Goal: Task Accomplishment & Management: Use online tool/utility

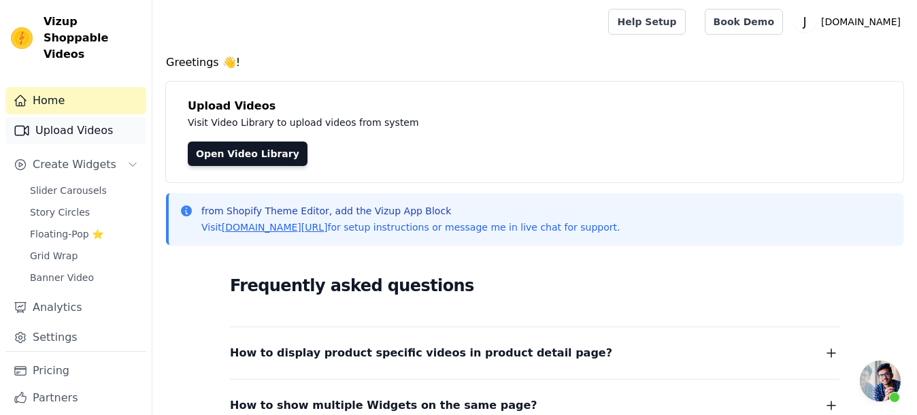
click at [39, 134] on link "Upload Videos" at bounding box center [75, 130] width 141 height 27
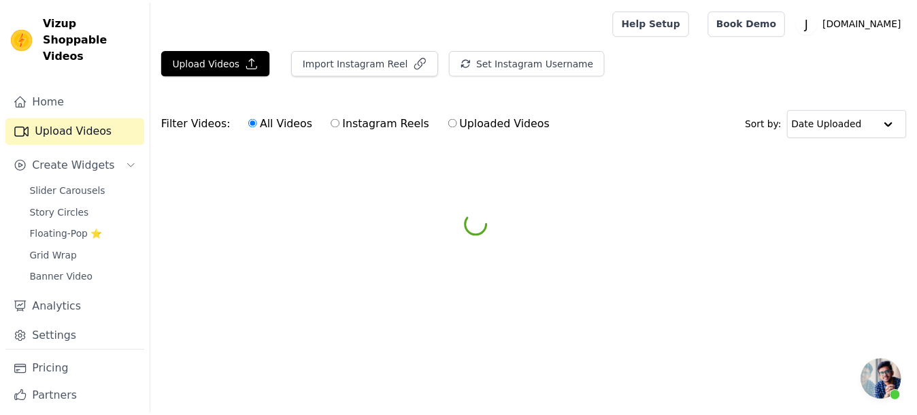
scroll to position [1146, 0]
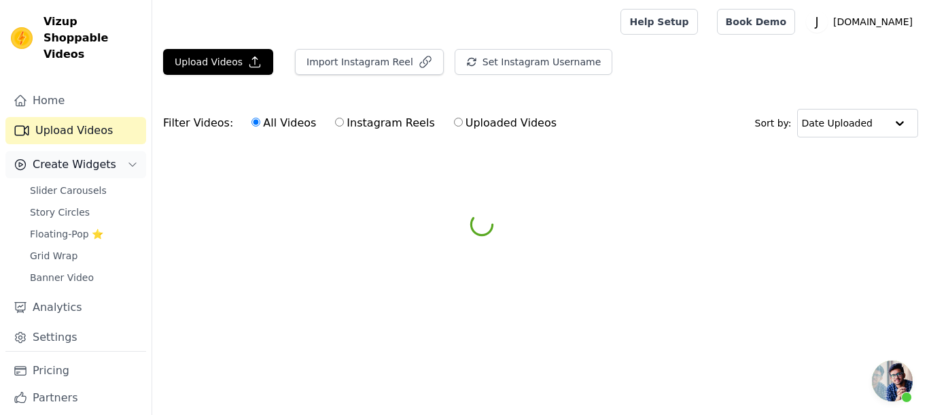
click at [67, 166] on span "Create Widgets" at bounding box center [75, 164] width 84 height 16
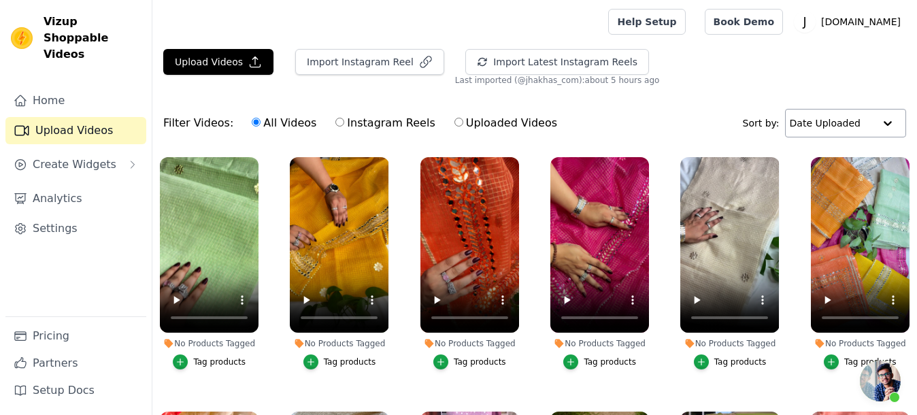
click at [828, 126] on input "text" at bounding box center [831, 122] width 84 height 27
click at [685, 131] on div "Filter Videos: All Videos Instagram Reels Uploaded Videos Sort by: Date Uploaded" at bounding box center [534, 123] width 764 height 53
click at [41, 88] on link "Home" at bounding box center [75, 100] width 141 height 27
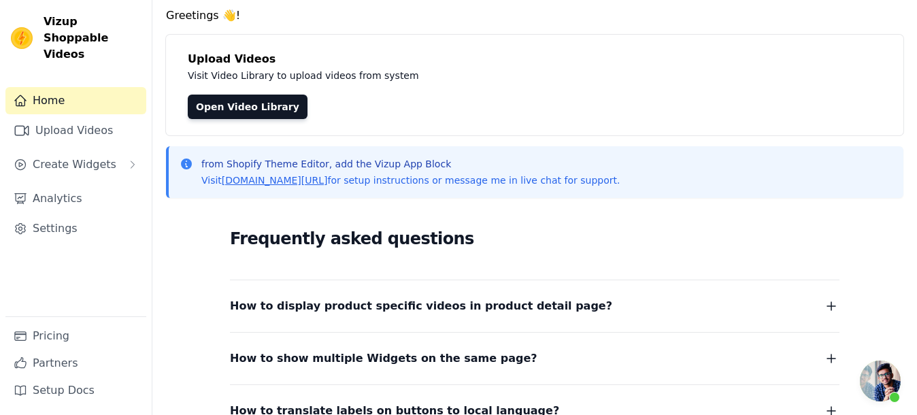
scroll to position [233, 0]
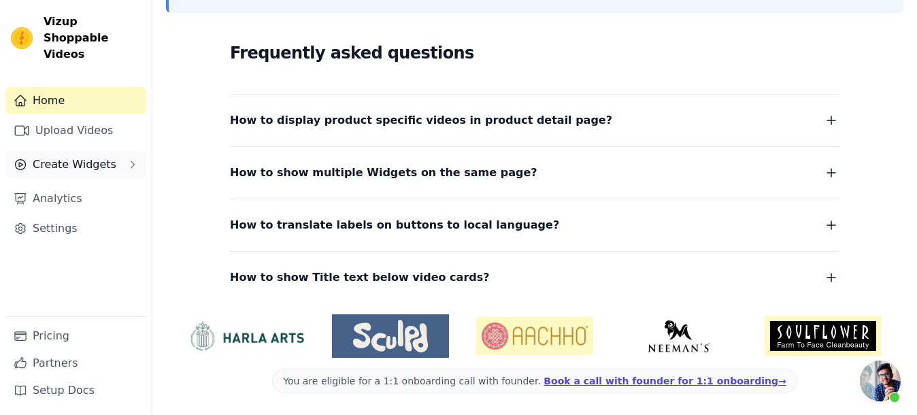
click at [43, 156] on span "Create Widgets" at bounding box center [75, 164] width 84 height 16
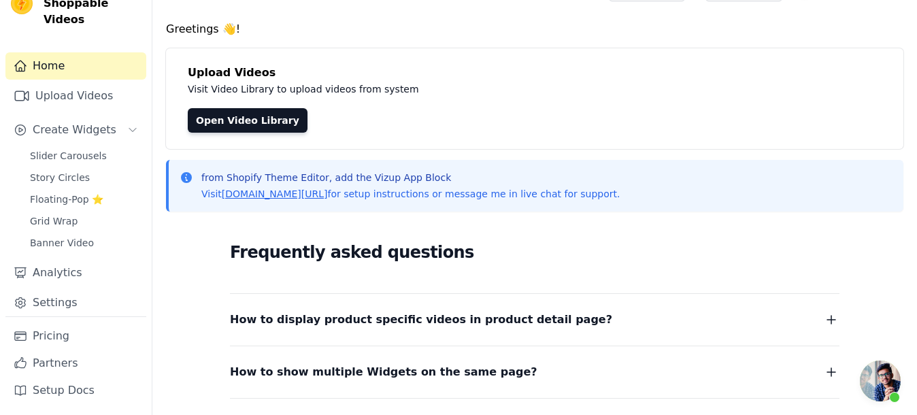
scroll to position [0, 0]
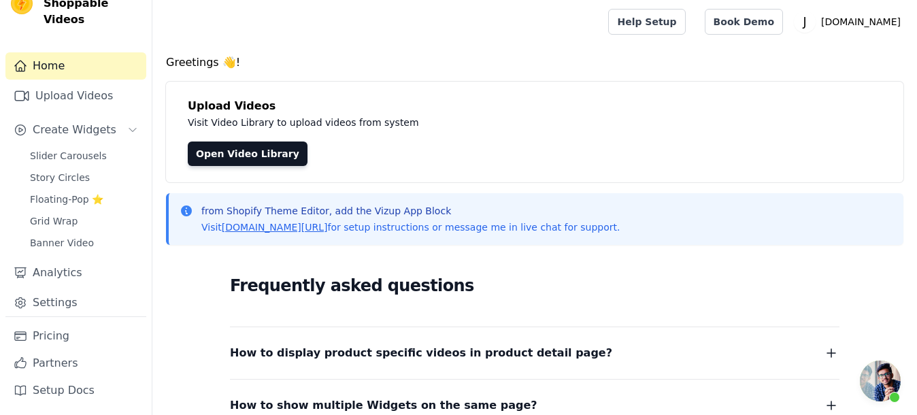
click at [889, 381] on span "Open chat" at bounding box center [879, 380] width 41 height 41
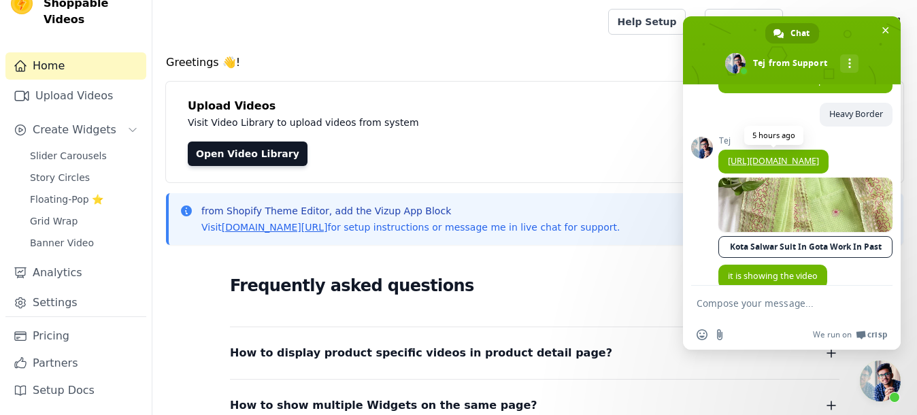
scroll to position [1146, 0]
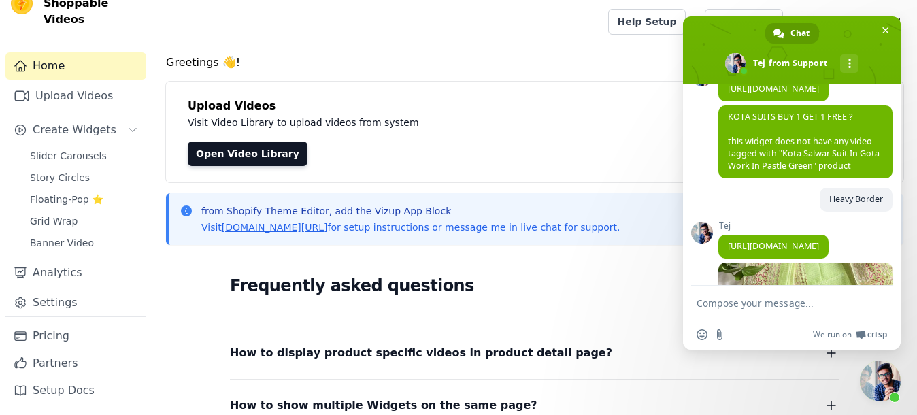
click at [723, 101] on span "[URL][DOMAIN_NAME]" at bounding box center [773, 90] width 110 height 24
click at [738, 95] on link "[URL][DOMAIN_NAME]" at bounding box center [773, 89] width 91 height 12
click at [64, 196] on span "Floating-Pop ⭐" at bounding box center [66, 199] width 73 height 14
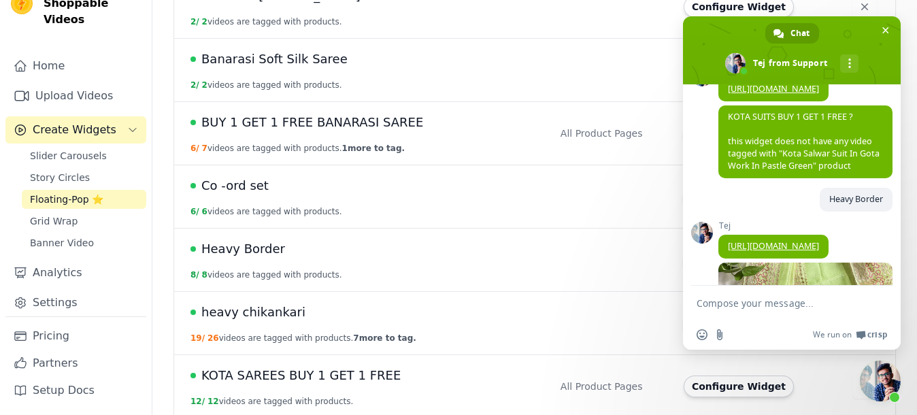
scroll to position [680, 0]
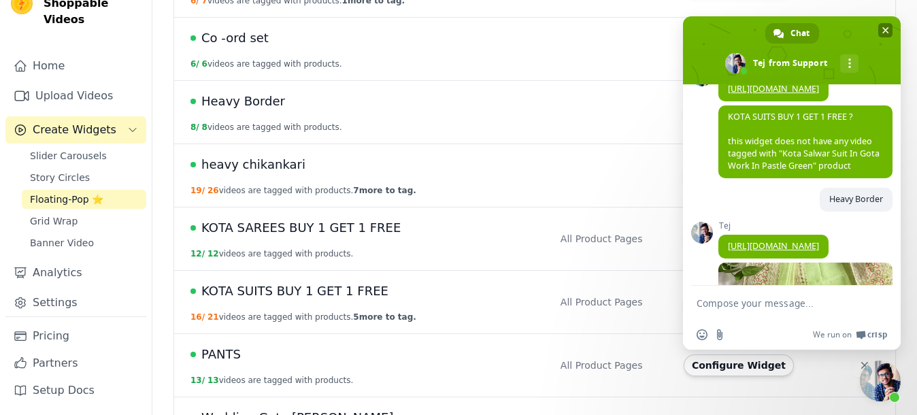
click at [878, 28] on span "Close chat" at bounding box center [885, 30] width 14 height 14
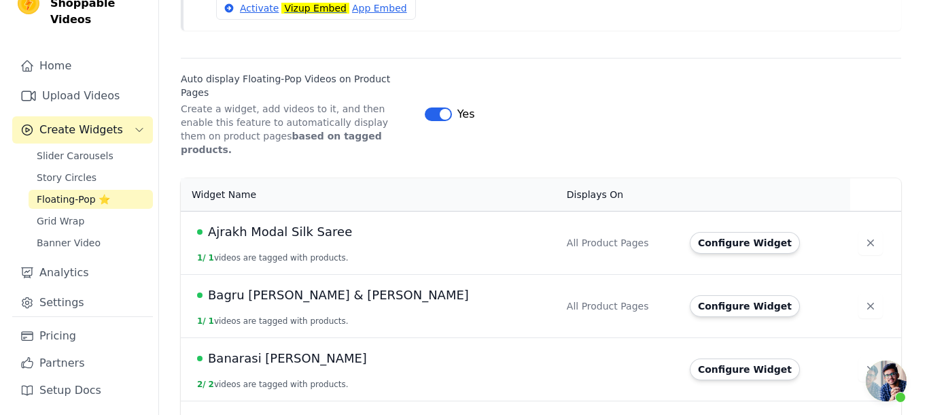
scroll to position [0, 0]
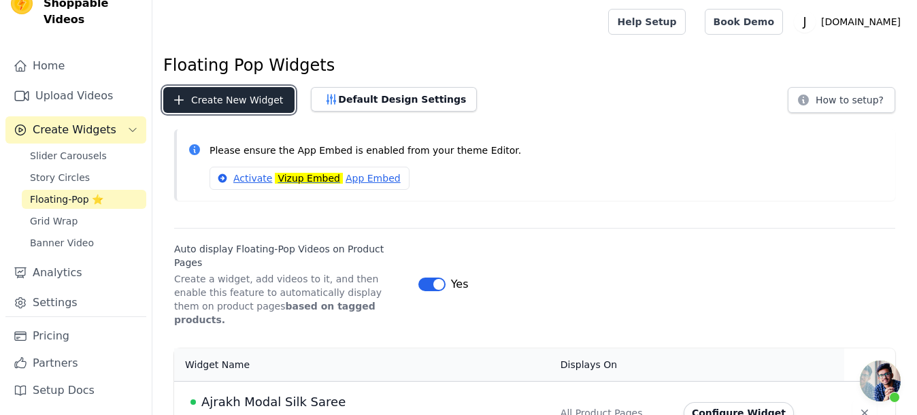
click at [243, 94] on button "Create New Widget" at bounding box center [228, 100] width 131 height 26
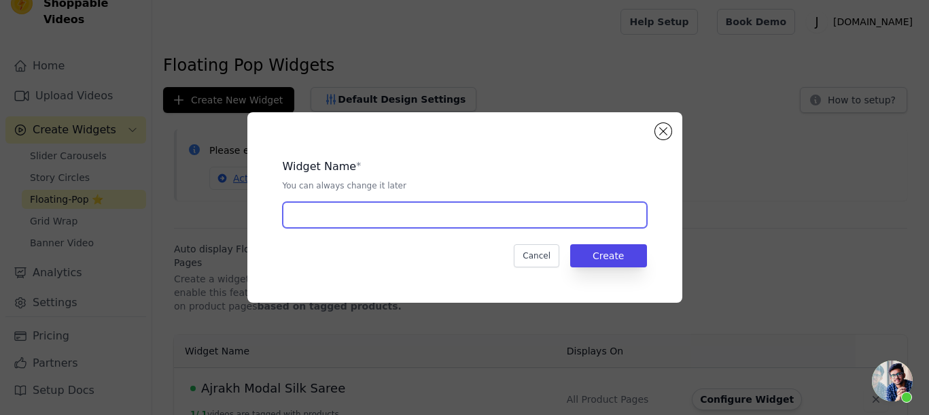
click at [311, 214] on input "text" at bounding box center [465, 215] width 364 height 26
click at [358, 210] on input "Kota Gota- Mirro like" at bounding box center [465, 215] width 364 height 26
click at [366, 217] on input "Kota Gota- Mirro like" at bounding box center [465, 215] width 364 height 26
click at [362, 216] on input "Kota Gota- Mirro like" at bounding box center [465, 215] width 364 height 26
type input "Kota Gota- Mirror like"
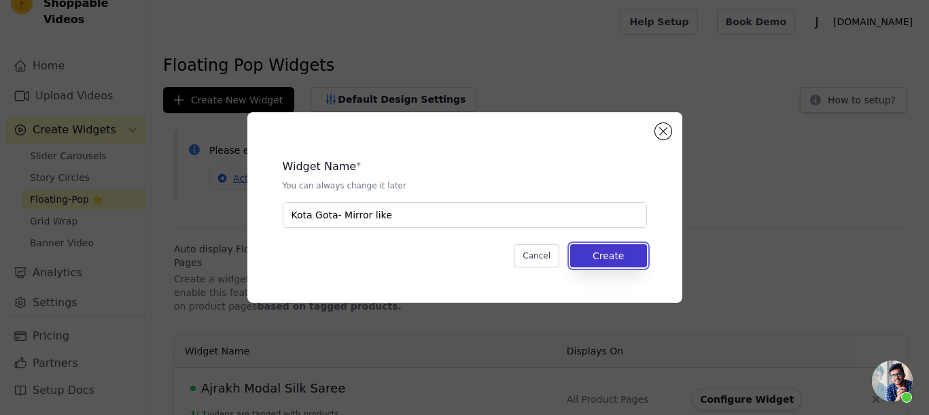
click at [621, 258] on button "Create" at bounding box center [608, 255] width 77 height 23
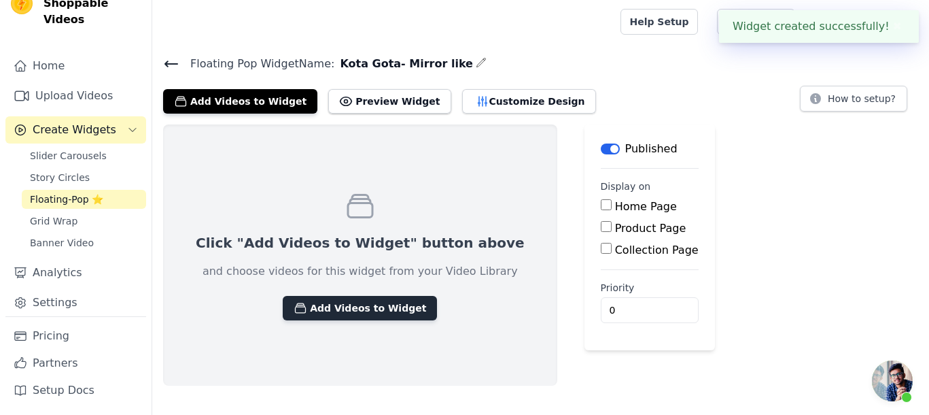
click at [362, 296] on button "Add Videos to Widget" at bounding box center [360, 308] width 154 height 24
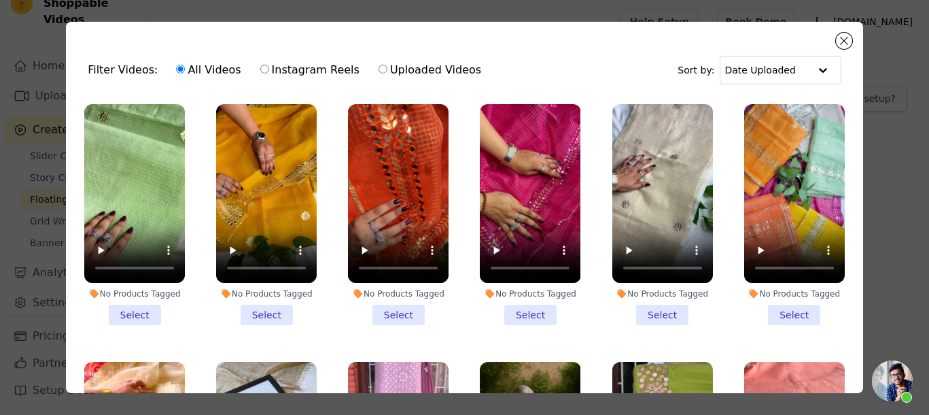
click at [647, 310] on li "No Products Tagged Select" at bounding box center [663, 214] width 101 height 221
click at [0, 0] on input "No Products Tagged Select" at bounding box center [0, 0] width 0 height 0
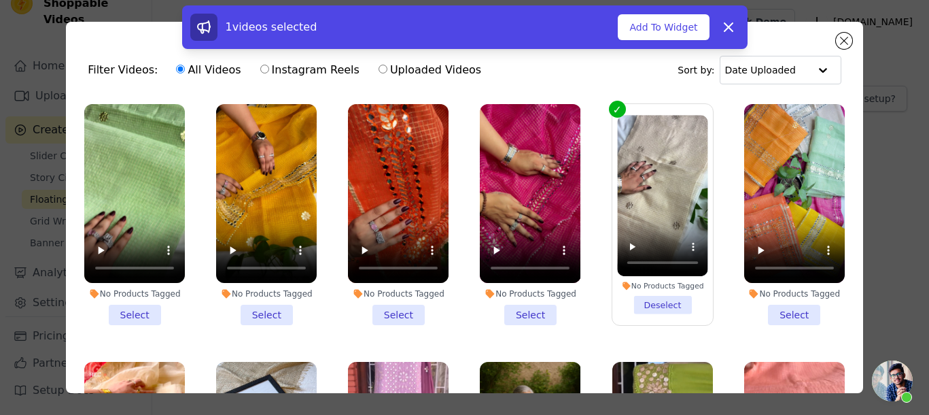
click at [504, 307] on li "No Products Tagged Select" at bounding box center [530, 214] width 101 height 221
click at [0, 0] on input "No Products Tagged Select" at bounding box center [0, 0] width 0 height 0
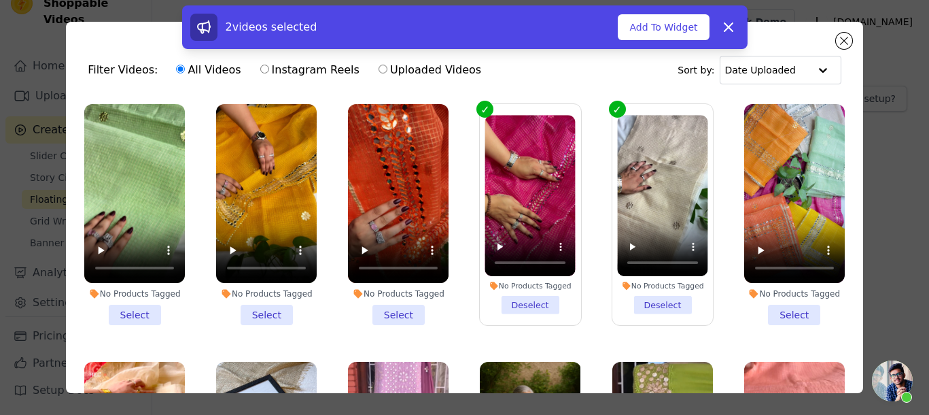
click at [379, 298] on li "No Products Tagged Select" at bounding box center [398, 214] width 101 height 221
click at [0, 0] on input "No Products Tagged Select" at bounding box center [0, 0] width 0 height 0
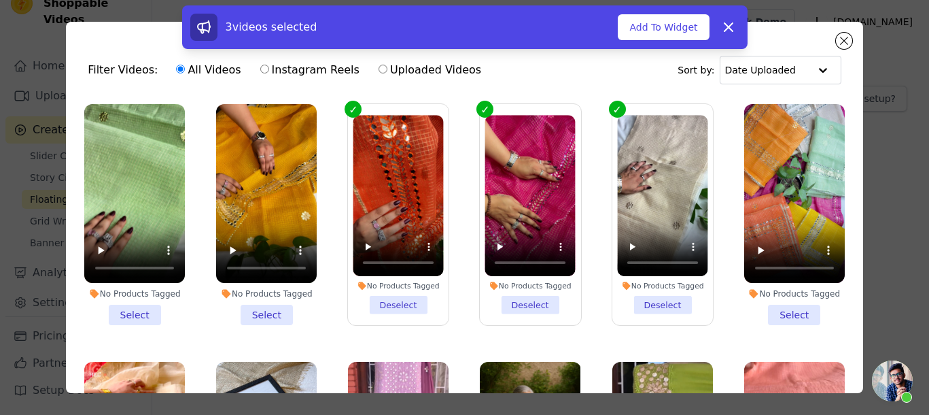
click at [260, 310] on li "No Products Tagged Select" at bounding box center [266, 214] width 101 height 221
click at [0, 0] on input "No Products Tagged Select" at bounding box center [0, 0] width 0 height 0
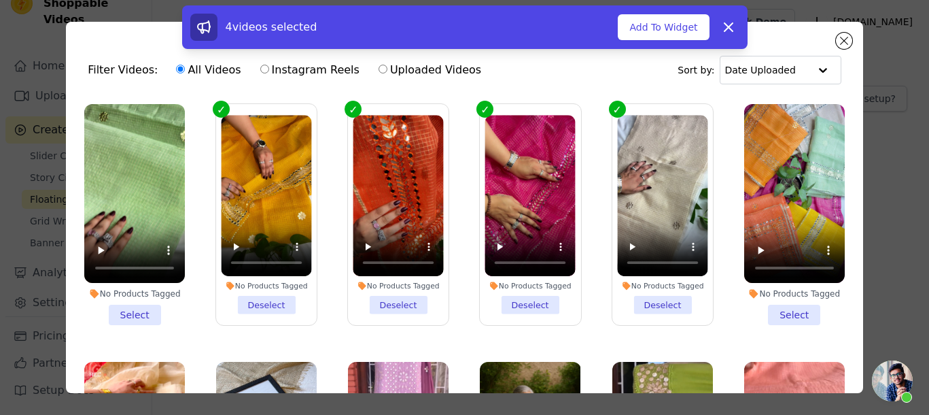
click at [127, 296] on li "No Products Tagged Select" at bounding box center [134, 214] width 101 height 221
click at [0, 0] on input "No Products Tagged Select" at bounding box center [0, 0] width 0 height 0
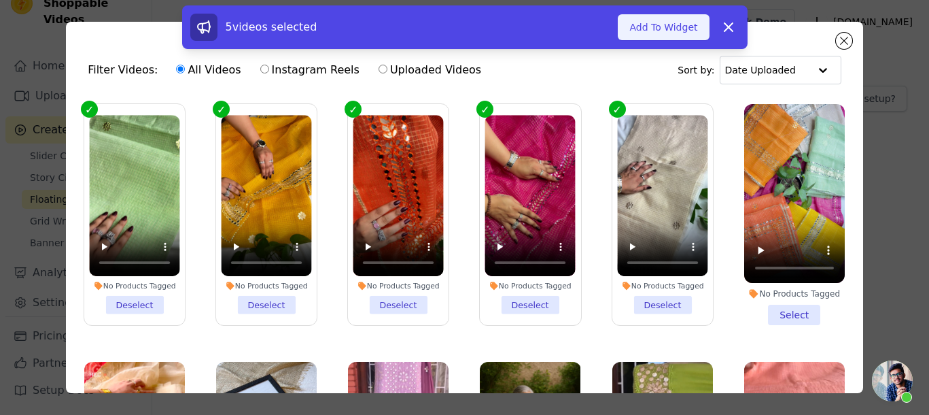
click at [670, 33] on button "Add To Widget" at bounding box center [663, 27] width 91 height 26
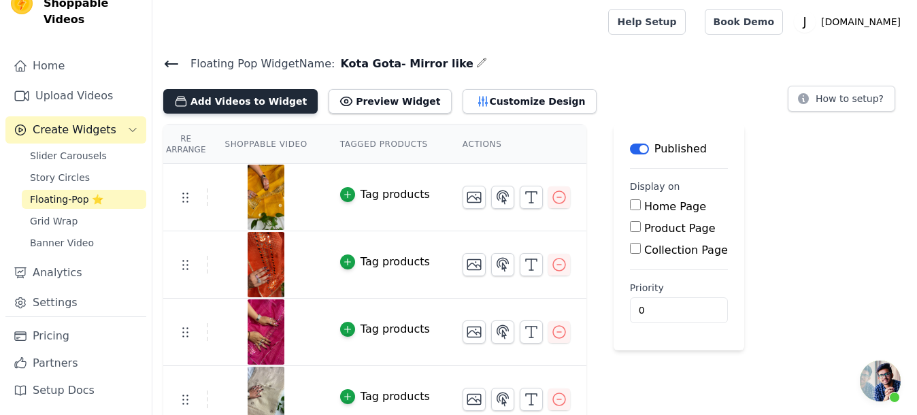
click at [257, 103] on button "Add Videos to Widget" at bounding box center [240, 101] width 154 height 24
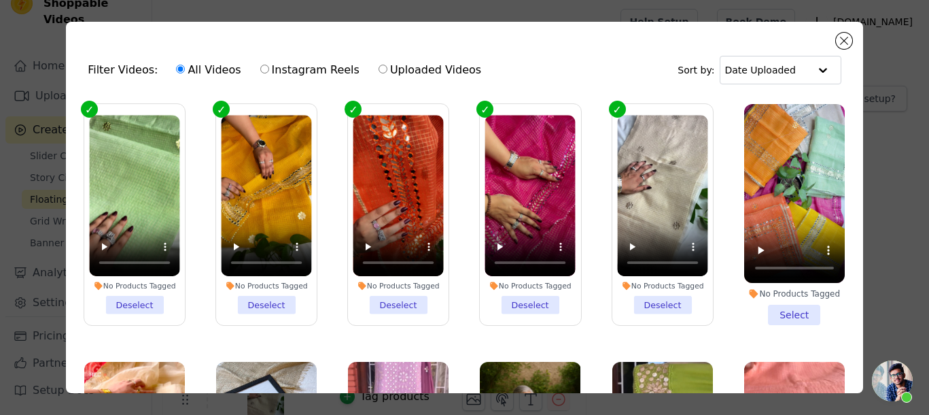
click at [382, 74] on label "Uploaded Videos" at bounding box center [430, 70] width 104 height 18
click at [382, 73] on input "Uploaded Videos" at bounding box center [383, 69] width 9 height 9
radio input "true"
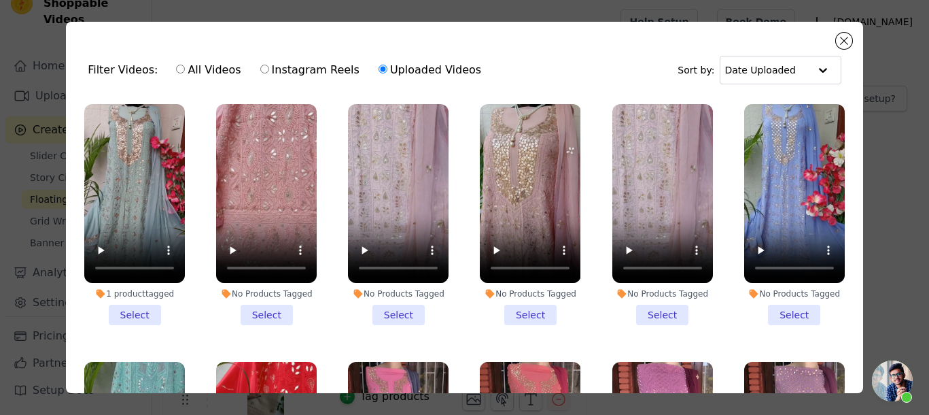
click at [378, 74] on label "Uploaded Videos" at bounding box center [430, 70] width 104 height 18
click at [379, 73] on input "Uploaded Videos" at bounding box center [383, 69] width 9 height 9
click at [545, 42] on div "Filter Videos: All Videos Instagram Reels Uploaded Videos Sort by: Date Uploade…" at bounding box center [465, 207] width 798 height 371
click at [181, 71] on label "All Videos" at bounding box center [208, 70] width 66 height 18
click at [181, 71] on input "All Videos" at bounding box center [180, 69] width 9 height 9
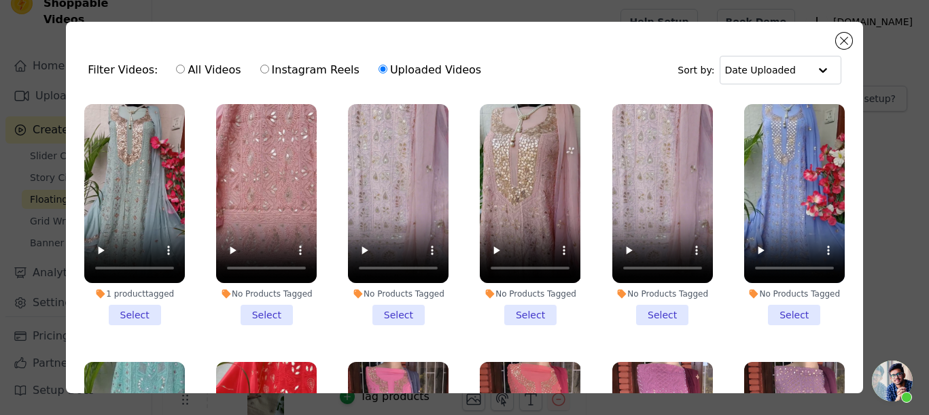
radio input "true"
click at [169, 63] on div "All Videos Instagram Reels Uploaded Videos" at bounding box center [329, 69] width 320 height 31
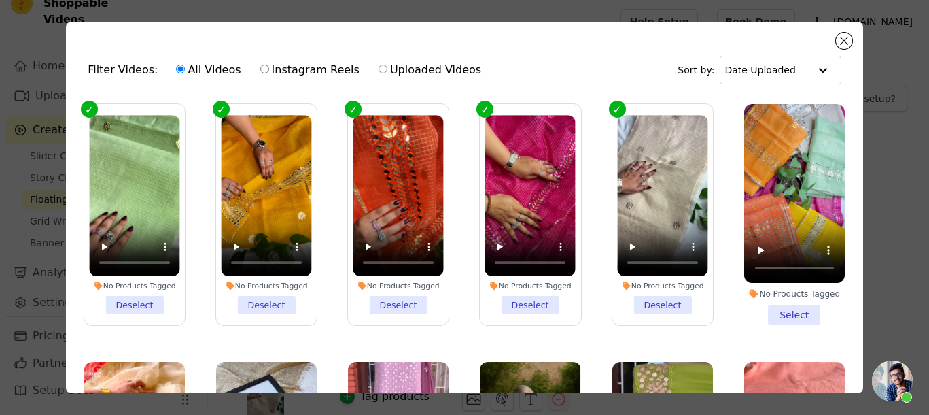
click at [176, 69] on input "All Videos" at bounding box center [180, 69] width 9 height 9
click at [266, 67] on label "Instagram Reels" at bounding box center [310, 70] width 101 height 18
click at [266, 67] on input "Instagram Reels" at bounding box center [264, 69] width 9 height 9
radio input "true"
click at [379, 71] on input "Uploaded Videos" at bounding box center [383, 69] width 9 height 9
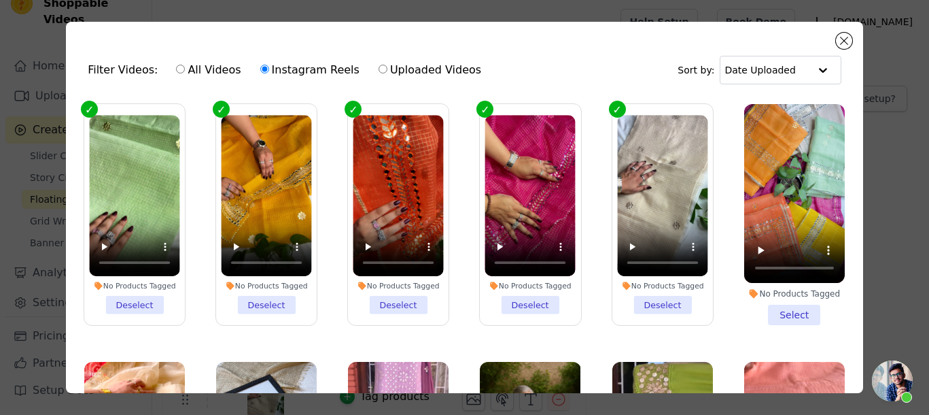
radio input "true"
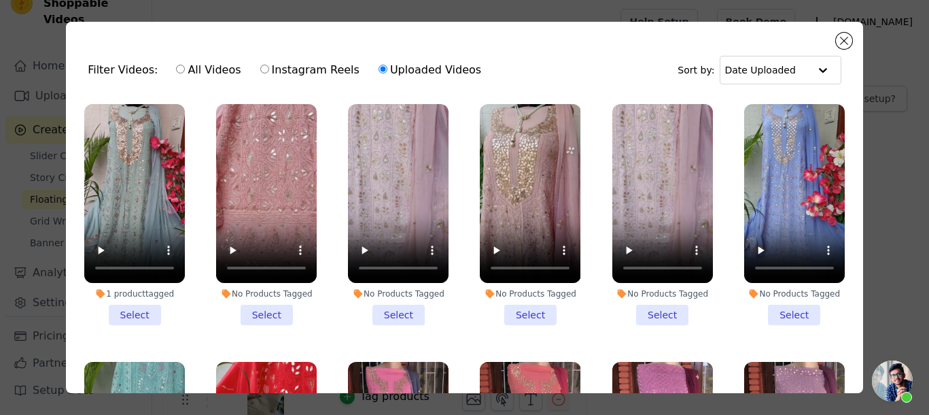
click at [111, 70] on div "Filter Videos: All Videos Instagram Reels Uploaded Videos" at bounding box center [288, 69] width 401 height 31
drag, startPoint x: 185, startPoint y: 65, endPoint x: 484, endPoint y: 79, distance: 299.5
click at [182, 65] on label "All Videos" at bounding box center [208, 70] width 66 height 18
click at [182, 65] on input "All Videos" at bounding box center [180, 69] width 9 height 9
radio input "true"
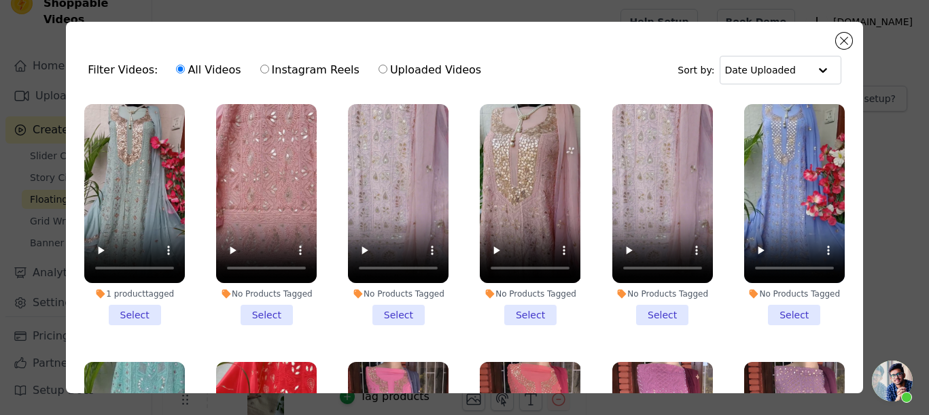
click at [179, 69] on label "All Videos" at bounding box center [208, 70] width 66 height 18
click at [179, 69] on input "All Videos" at bounding box center [180, 69] width 9 height 9
click at [176, 70] on input "All Videos" at bounding box center [180, 69] width 9 height 9
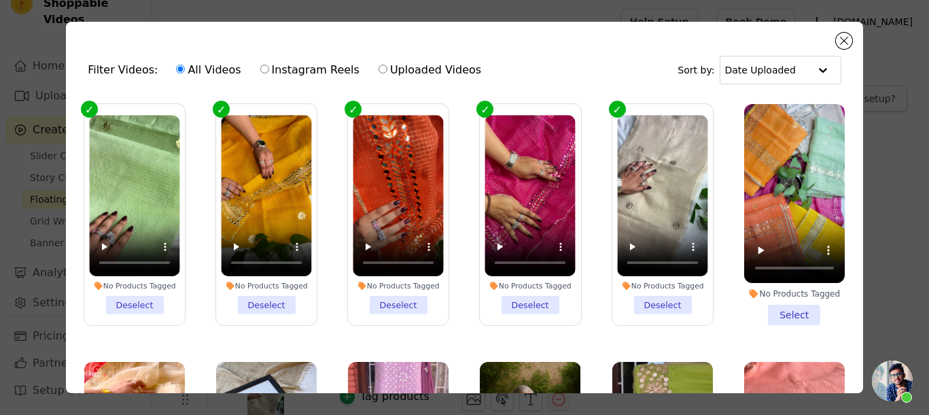
click at [836, 45] on div "Filter Videos: All Videos Instagram Reels Uploaded Videos Sort by: Date Uploaded" at bounding box center [465, 70] width 776 height 53
click at [837, 42] on button "Close modal" at bounding box center [844, 41] width 16 height 16
click at [841, 42] on div "Help Setup Book Demo Open user menu J jhakhas.com Settings Help Docs Sign out" at bounding box center [770, 22] width 298 height 44
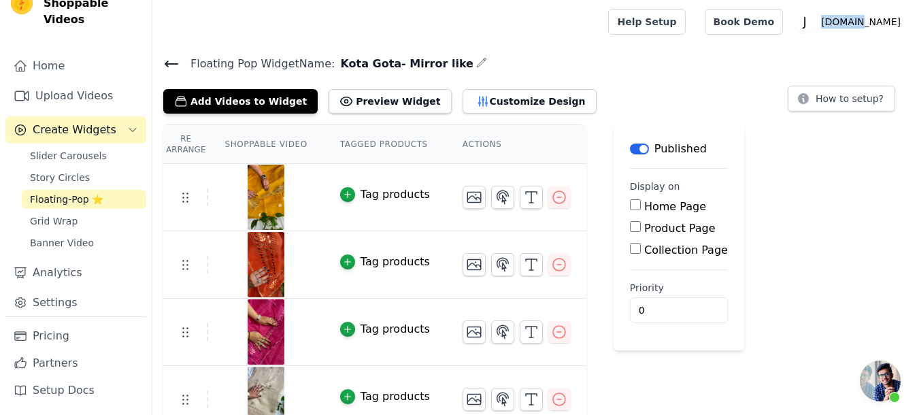
click at [842, 42] on div "Help Setup Book Demo Open user menu J jhakhas.com Settings Help Docs Sign out" at bounding box center [757, 22] width 298 height 44
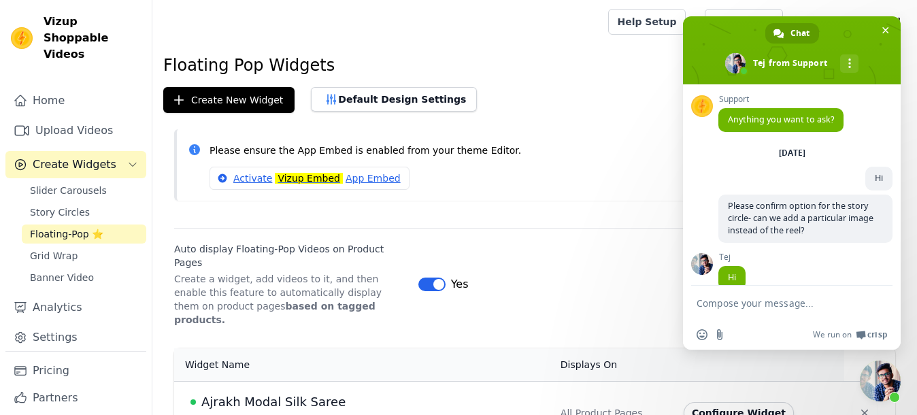
scroll to position [1146, 0]
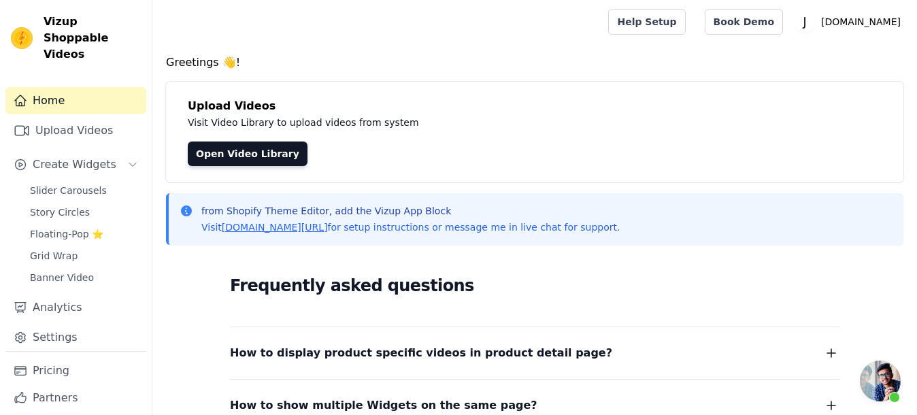
scroll to position [1146, 0]
click at [82, 132] on link "Upload Videos" at bounding box center [75, 130] width 141 height 27
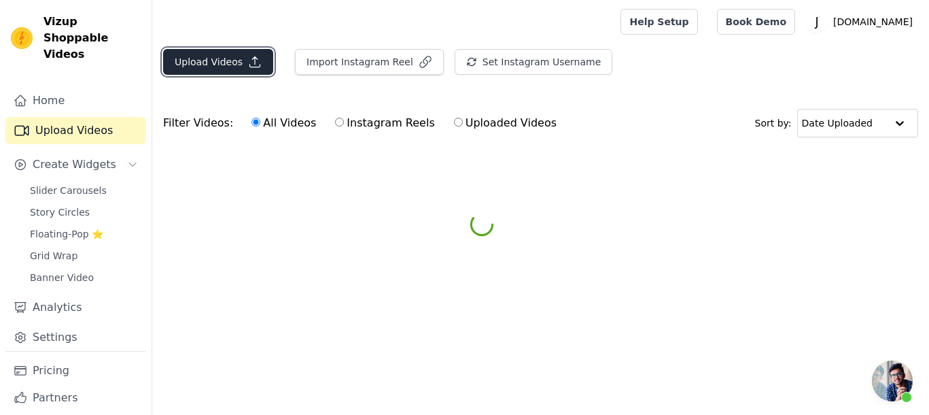
click at [216, 53] on button "Upload Videos" at bounding box center [218, 62] width 110 height 26
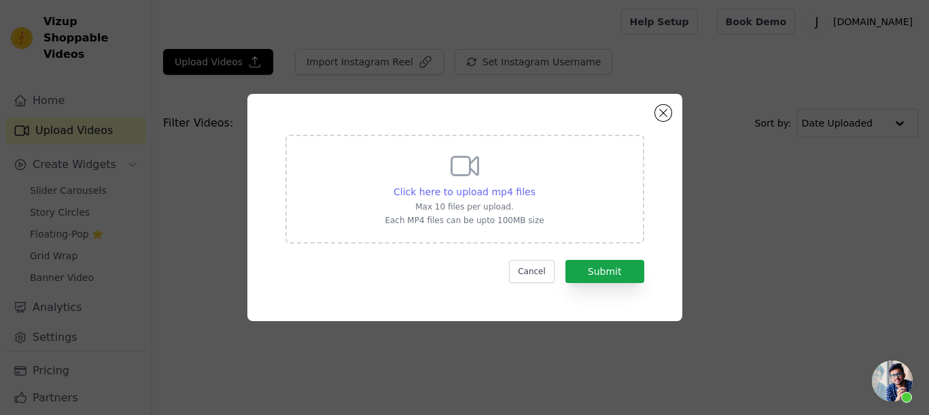
click at [469, 186] on span "Click here to upload mp4 files" at bounding box center [465, 191] width 142 height 11
click at [535, 185] on input "Click here to upload mp4 files Max 10 files per upload. Each MP4 files can be u…" at bounding box center [535, 184] width 1 height 1
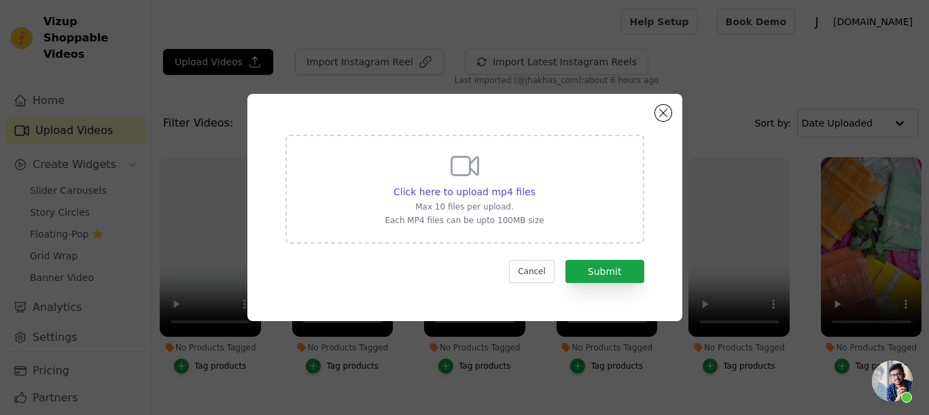
click at [655, 118] on div "Click here to upload mp4 files Max 10 files per upload. Each MP4 files can be u…" at bounding box center [465, 207] width 386 height 178
click at [658, 115] on button "Close modal" at bounding box center [663, 113] width 16 height 16
